Goal: Task Accomplishment & Management: Complete application form

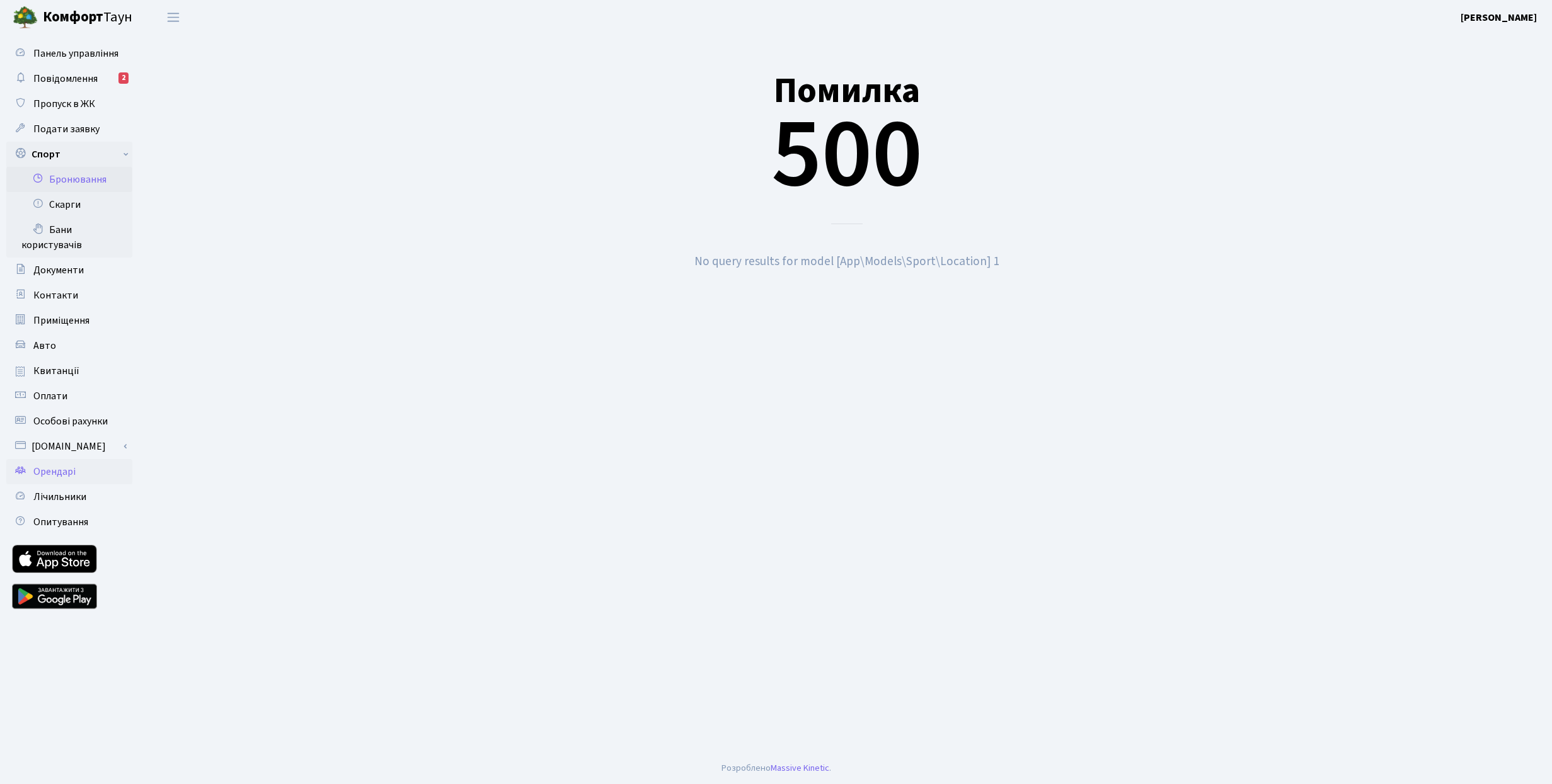
click at [87, 472] on link "Орендарі" at bounding box center [69, 472] width 126 height 25
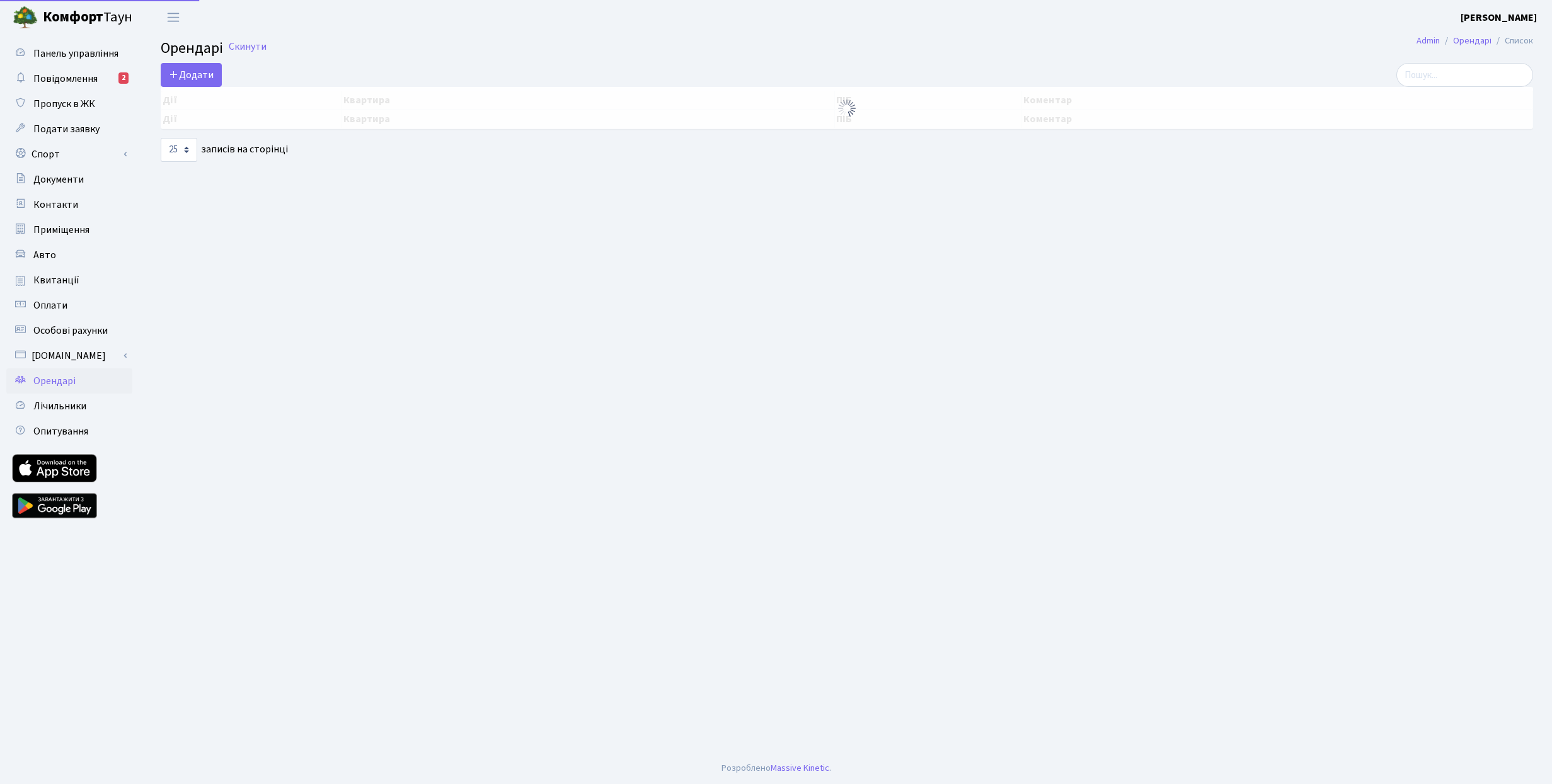
select select "25"
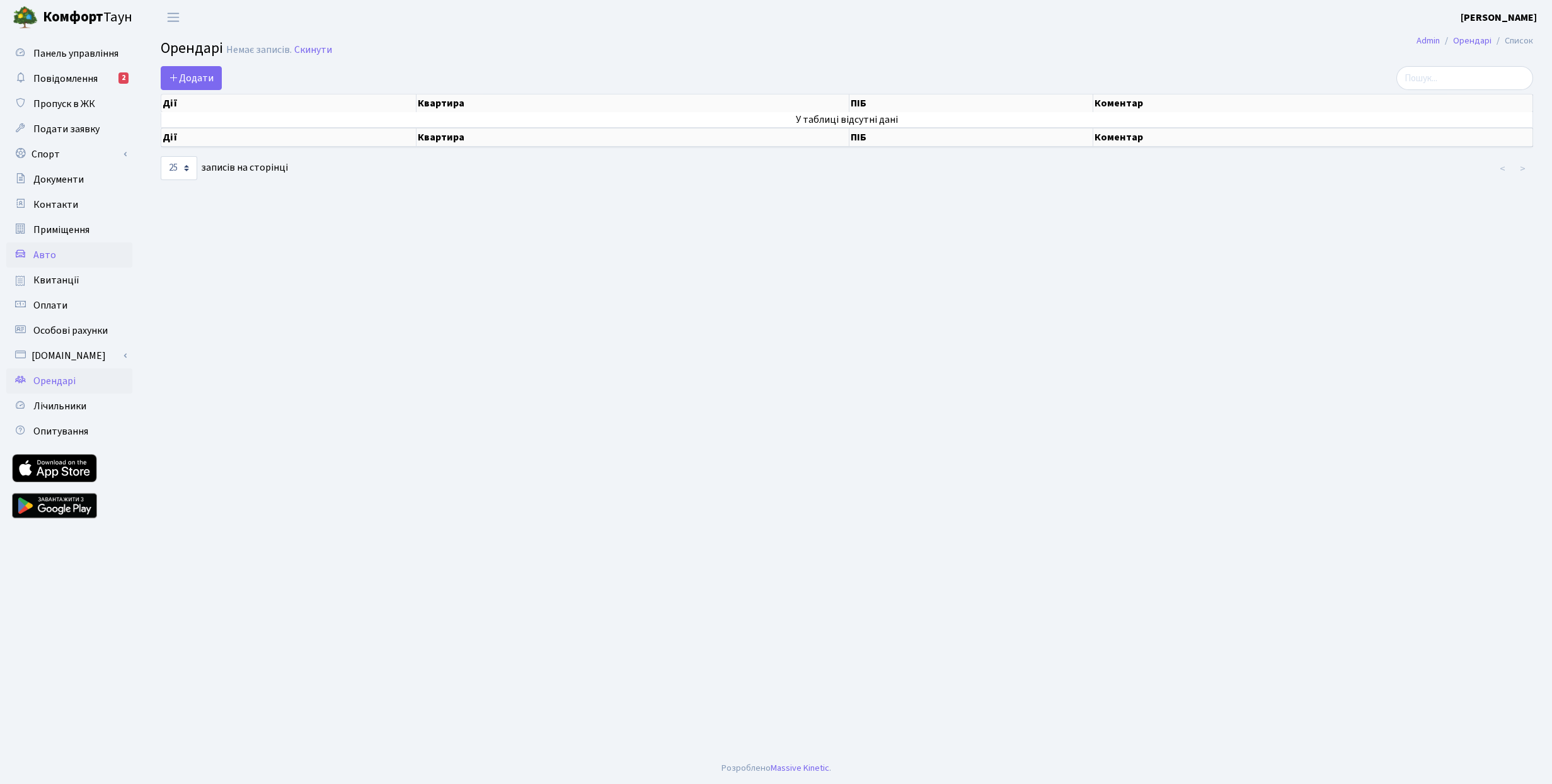
click at [60, 253] on link "Авто" at bounding box center [69, 255] width 126 height 25
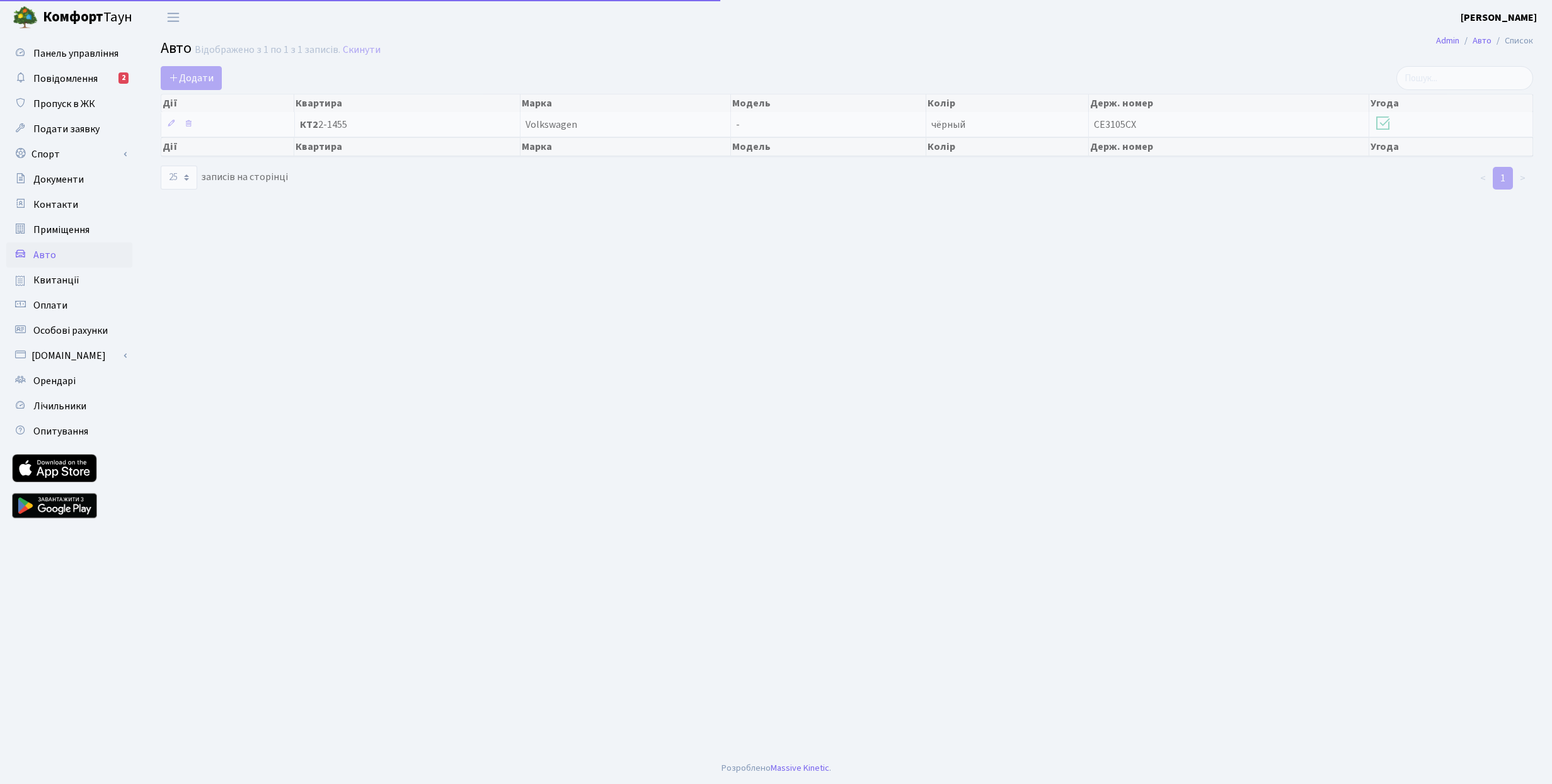
select select "25"
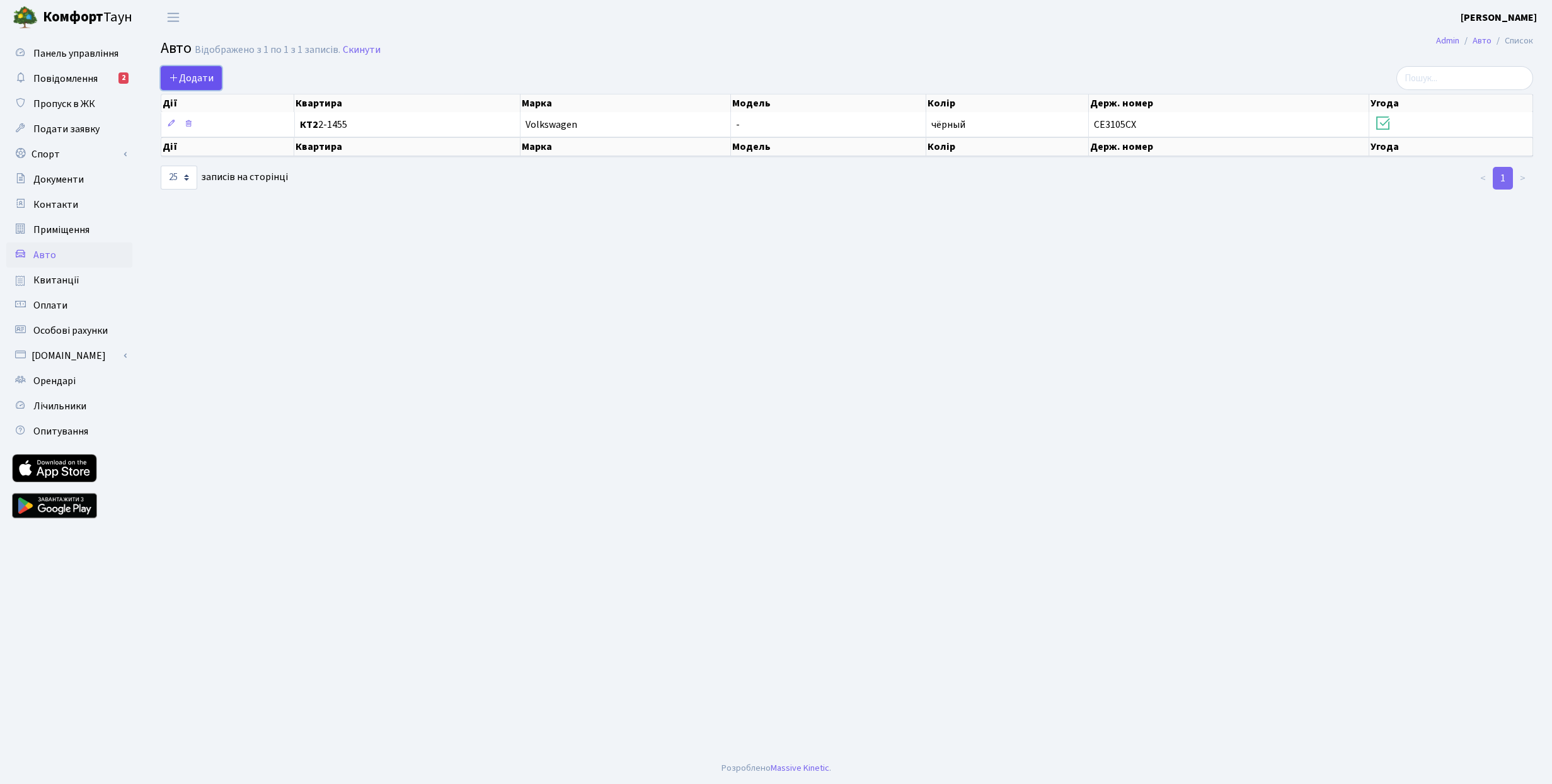
click at [205, 73] on span "Додати" at bounding box center [191, 78] width 44 height 14
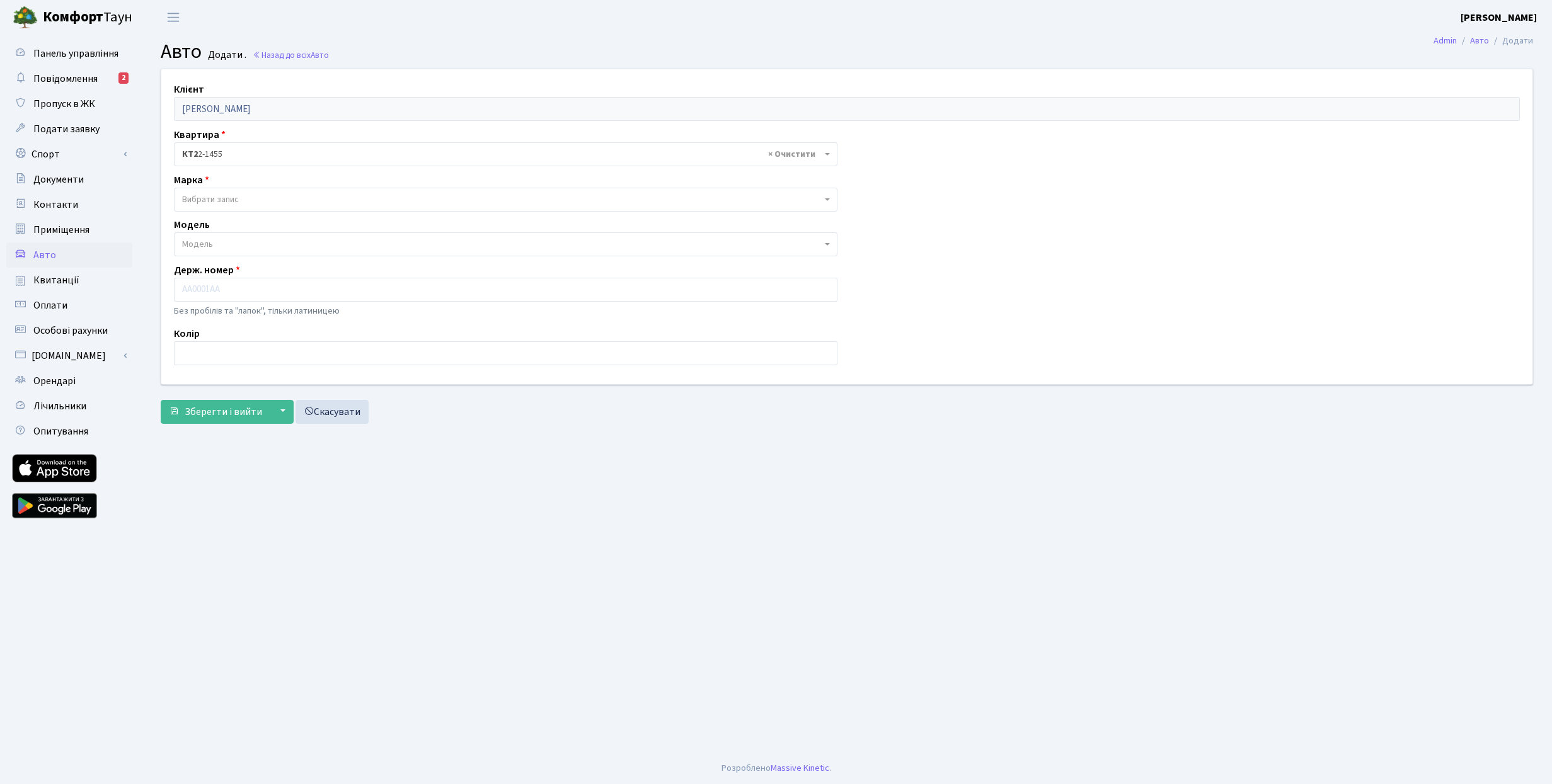
click at [230, 191] on span "Вибрати запис" at bounding box center [505, 200] width 663 height 24
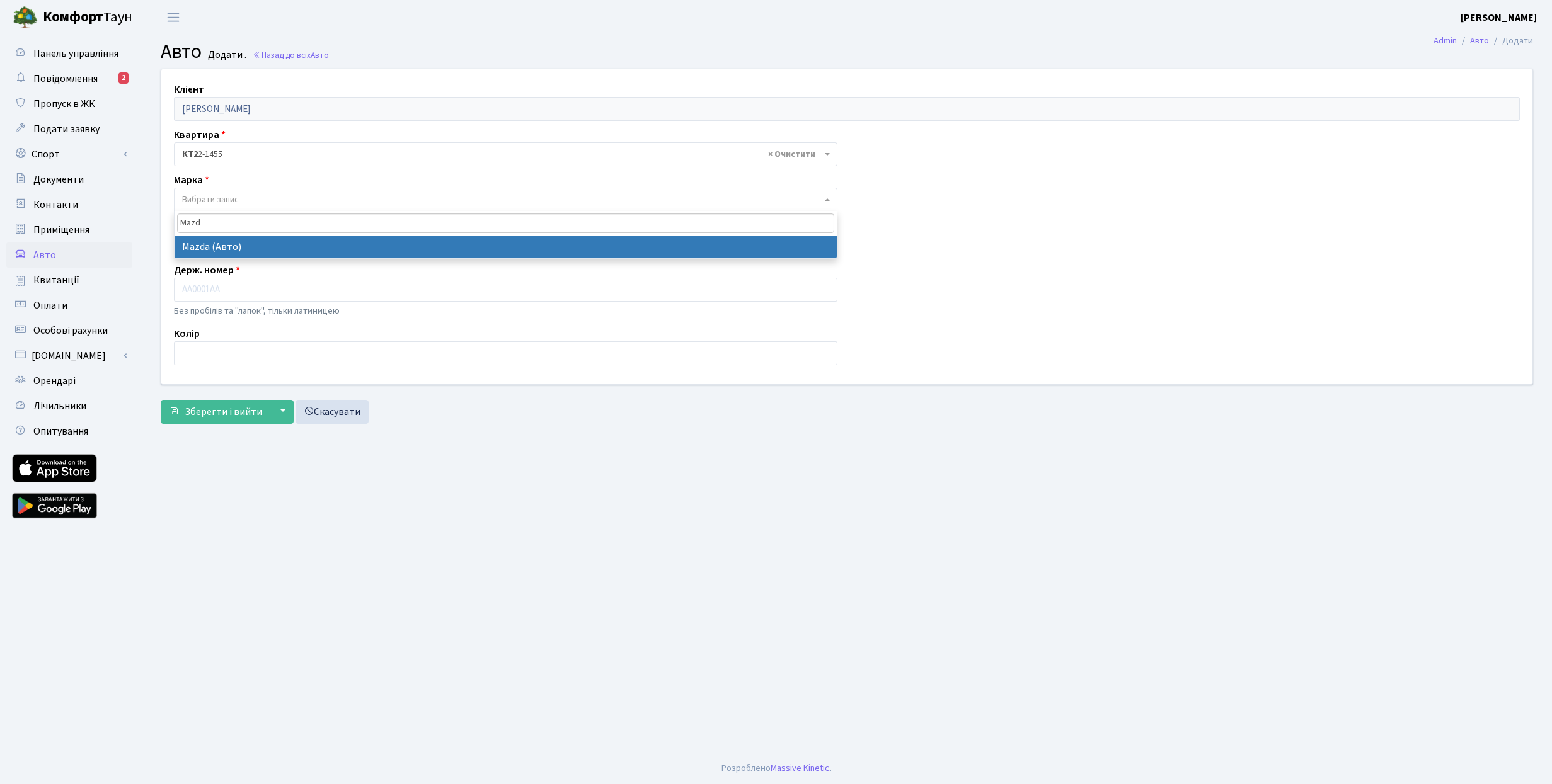
type input "Mazd"
select select "87"
select select
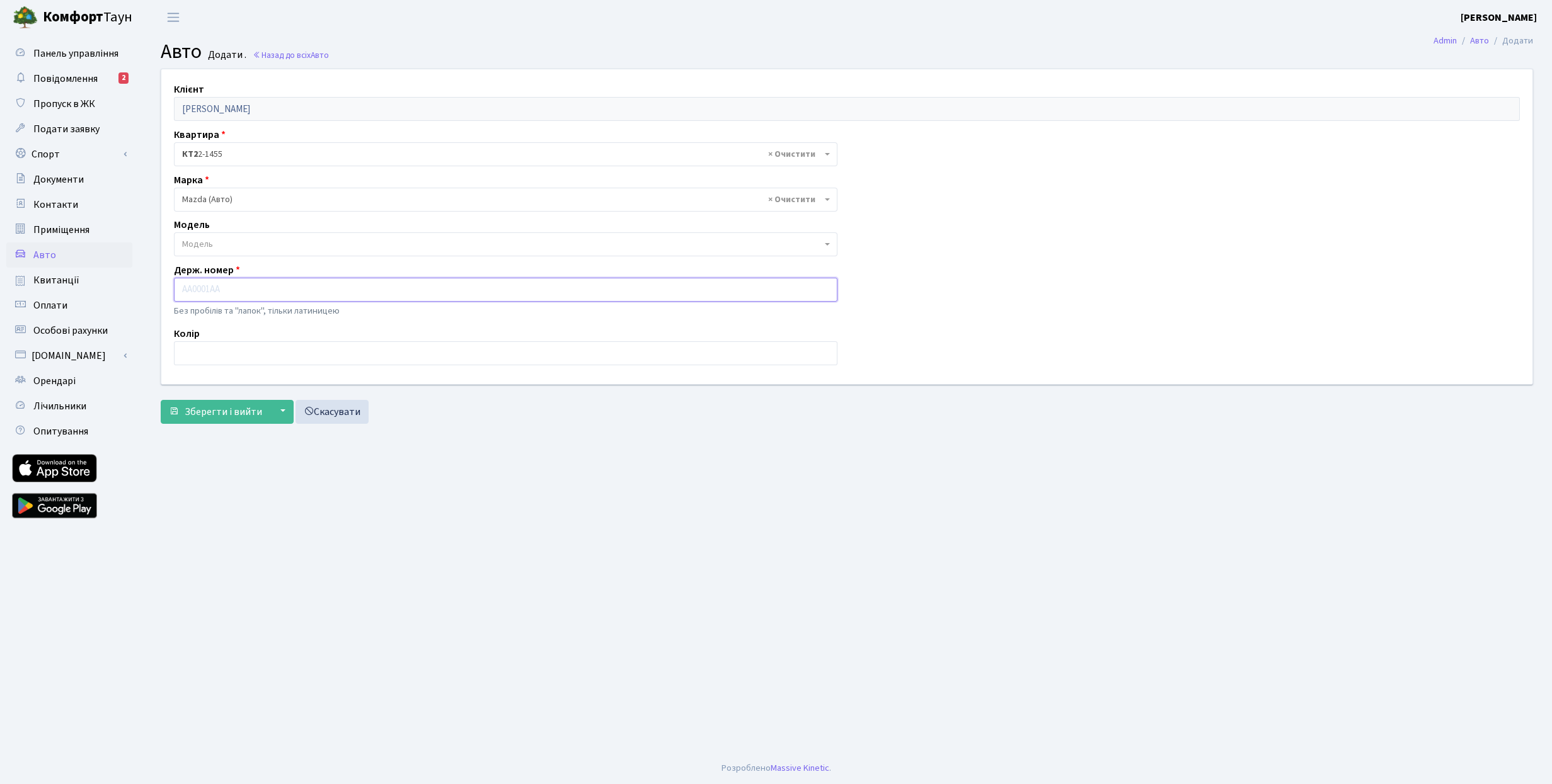
click at [237, 292] on input "text" at bounding box center [505, 289] width 663 height 24
type input "AA0251XK"
click at [238, 346] on input "text" at bounding box center [505, 353] width 663 height 24
click at [229, 411] on span "Зберегти і вийти" at bounding box center [223, 412] width 77 height 14
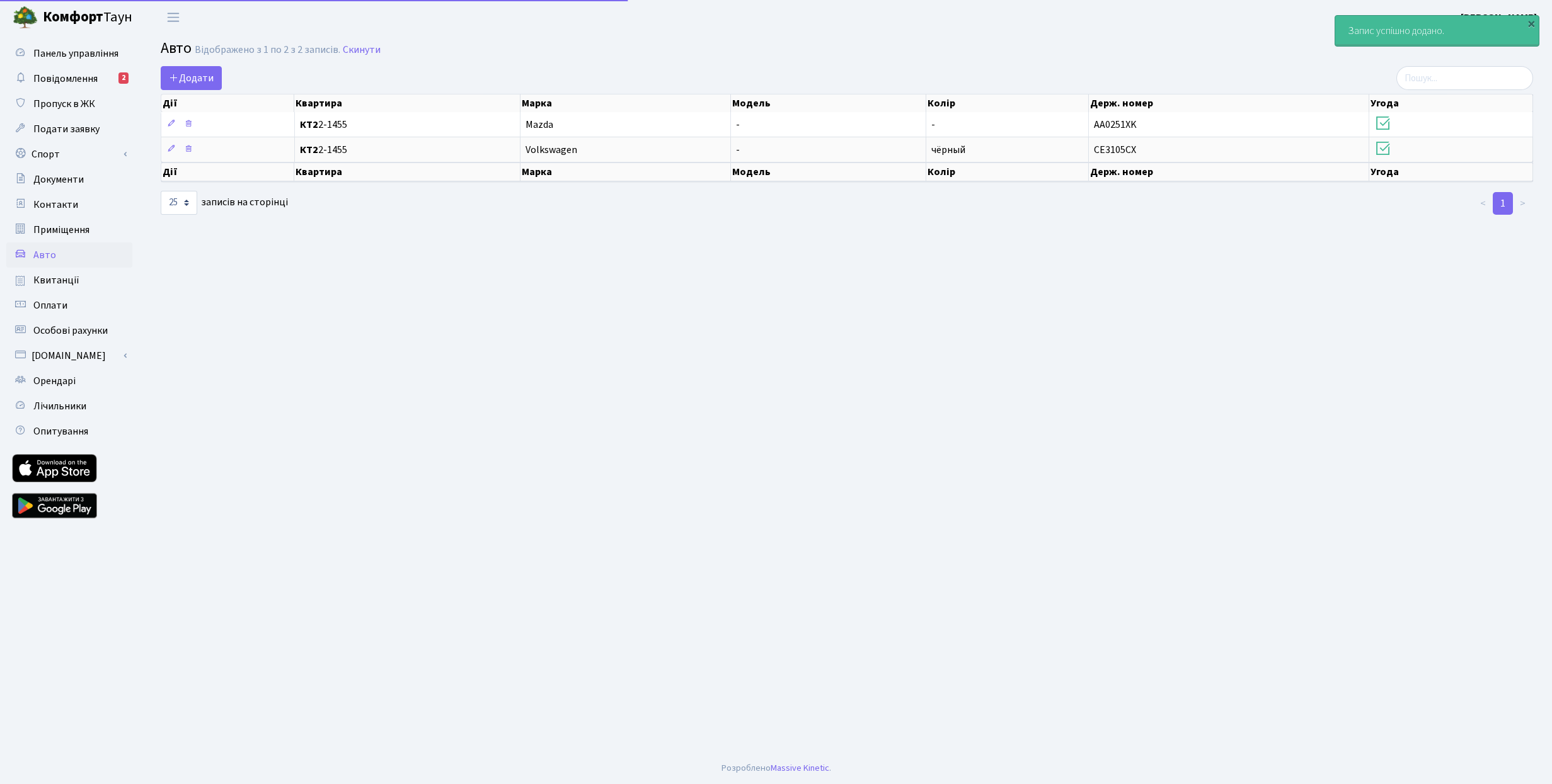
select select "25"
